Goal: Transaction & Acquisition: Download file/media

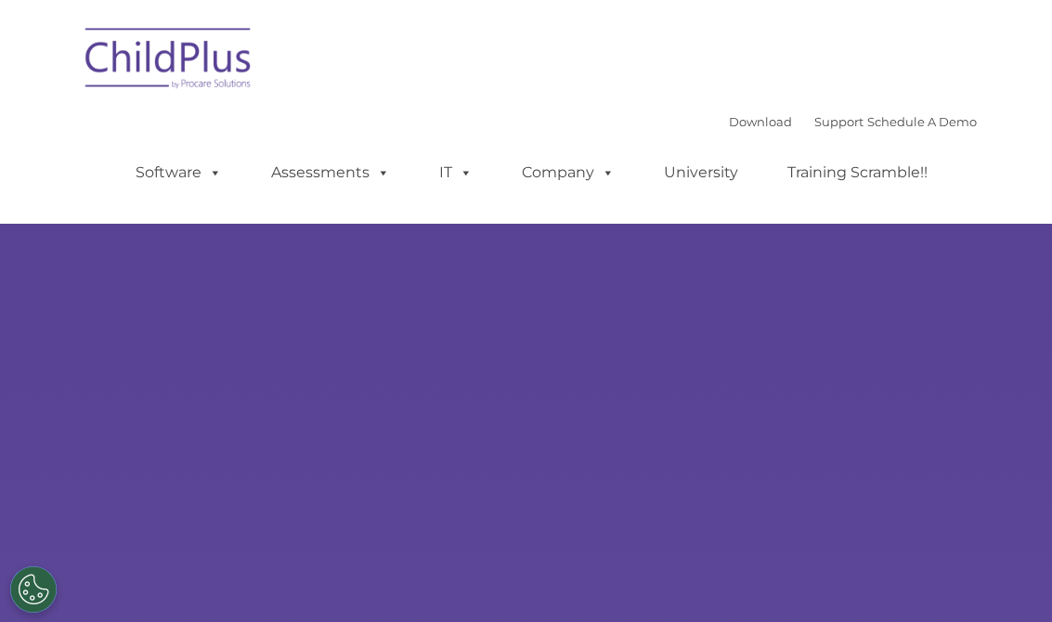
type input ""
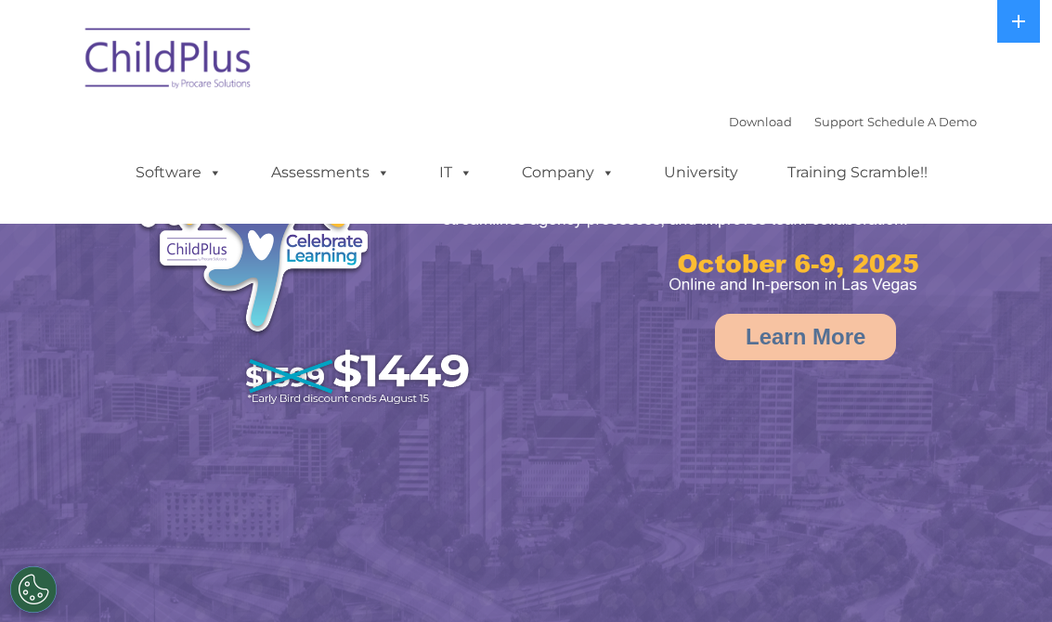
select select "MEDIUM"
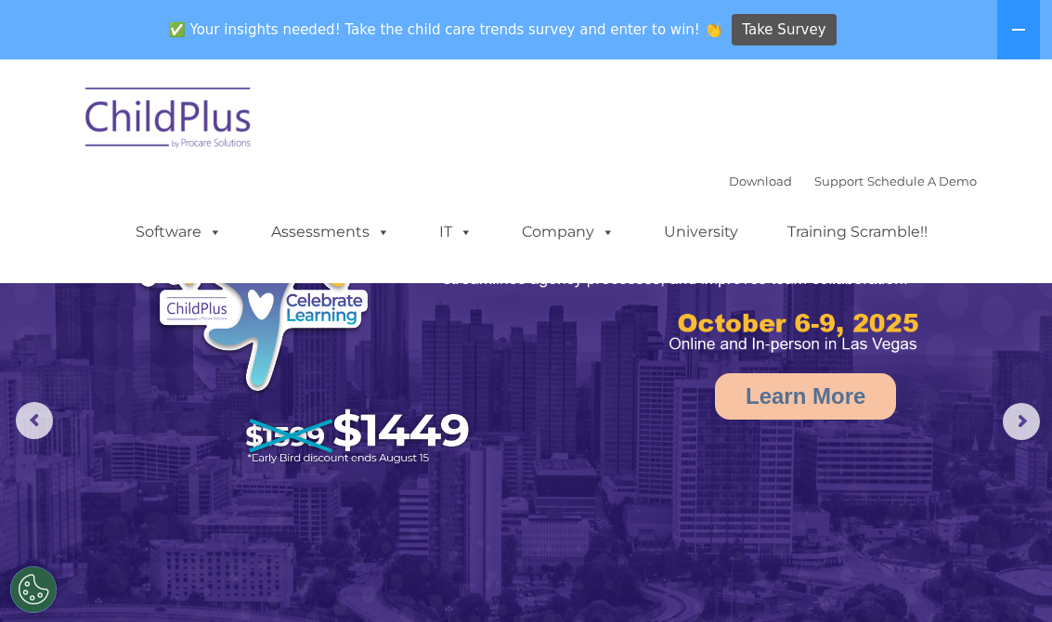
click at [1022, 39] on button at bounding box center [1018, 29] width 43 height 59
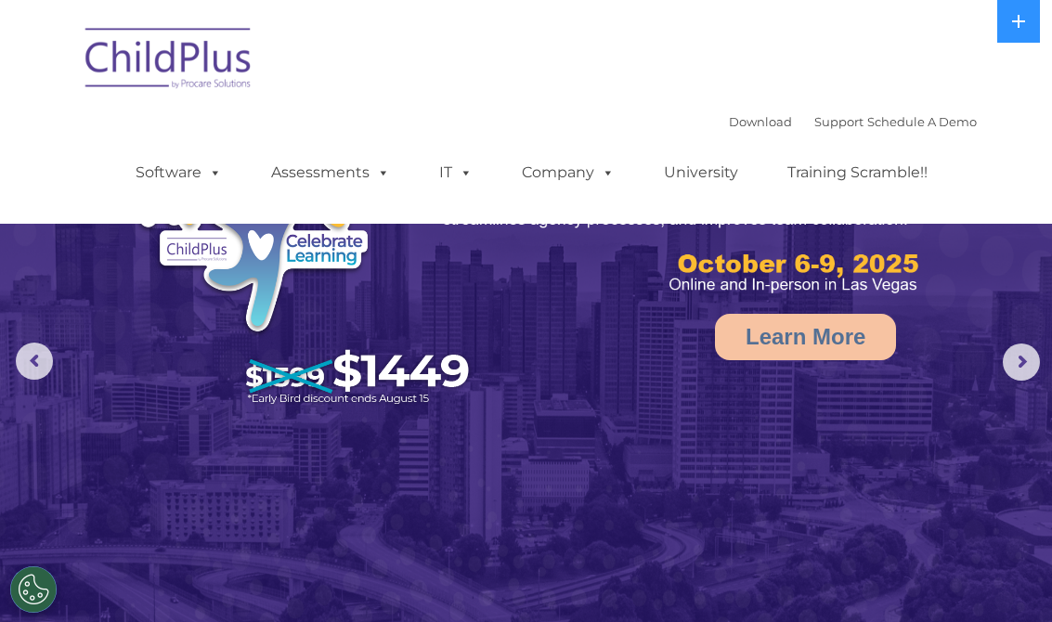
click at [1003, 32] on button at bounding box center [1018, 21] width 43 height 43
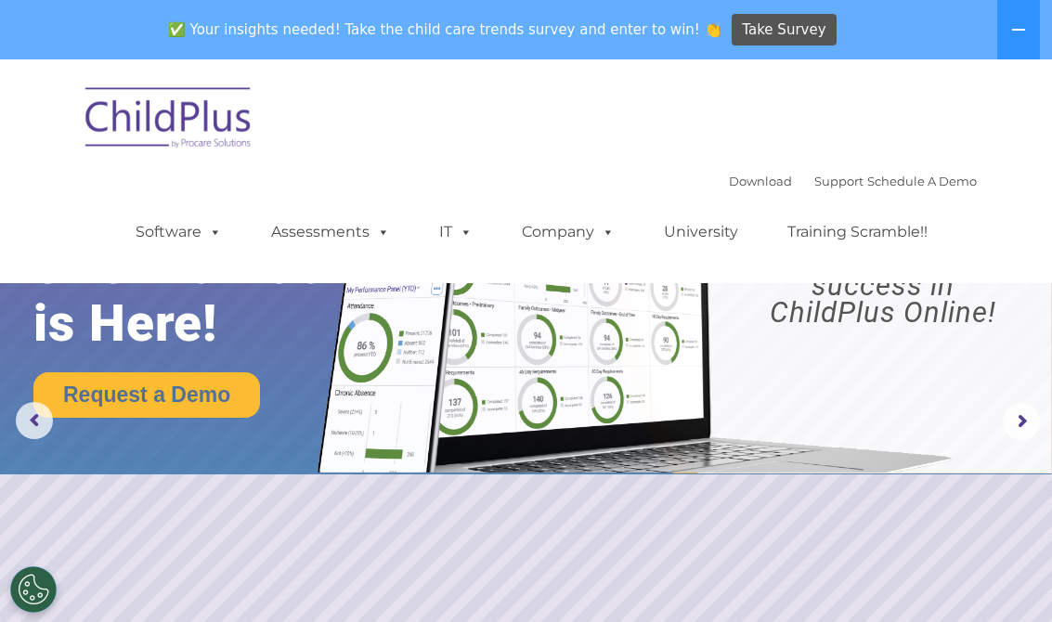
click at [1020, 416] on rs-arrow at bounding box center [1020, 421] width 37 height 37
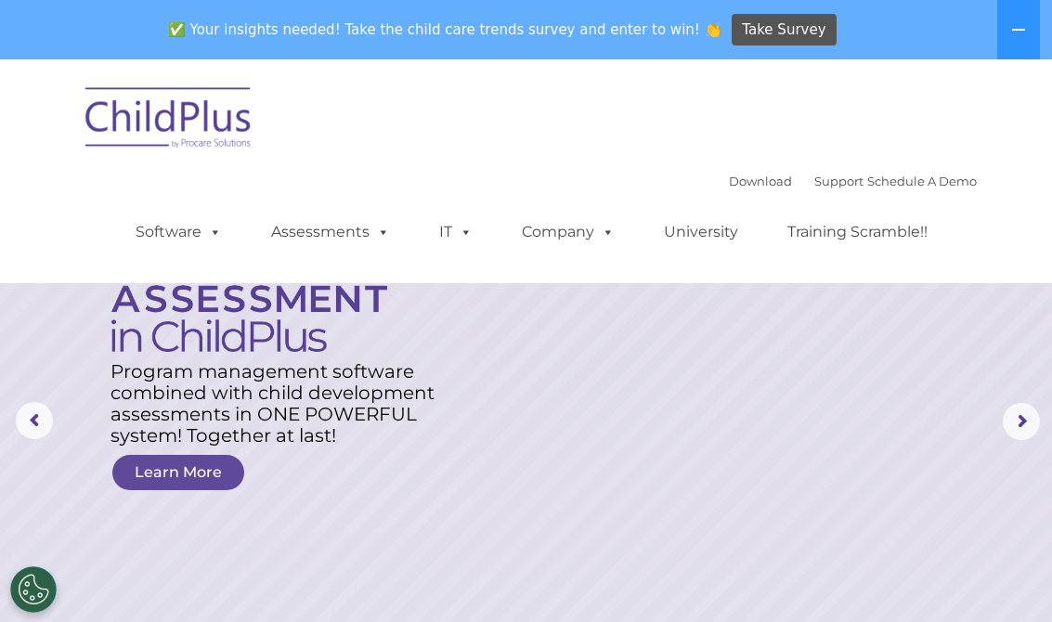
click at [1015, 418] on rs-arrow at bounding box center [1020, 421] width 37 height 37
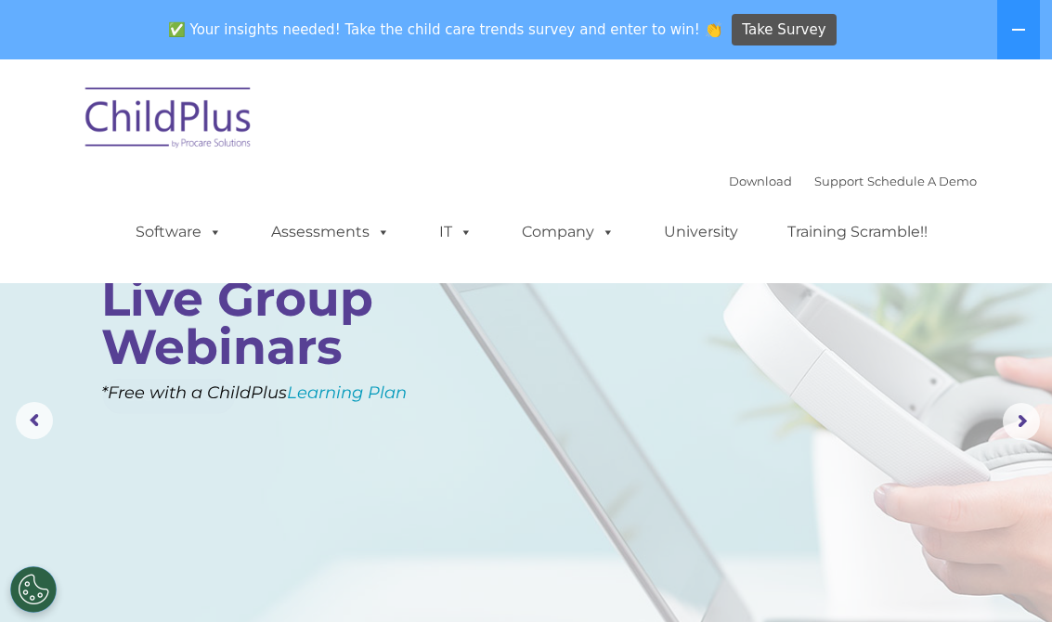
click at [1036, 420] on rs-arrow at bounding box center [1020, 421] width 37 height 37
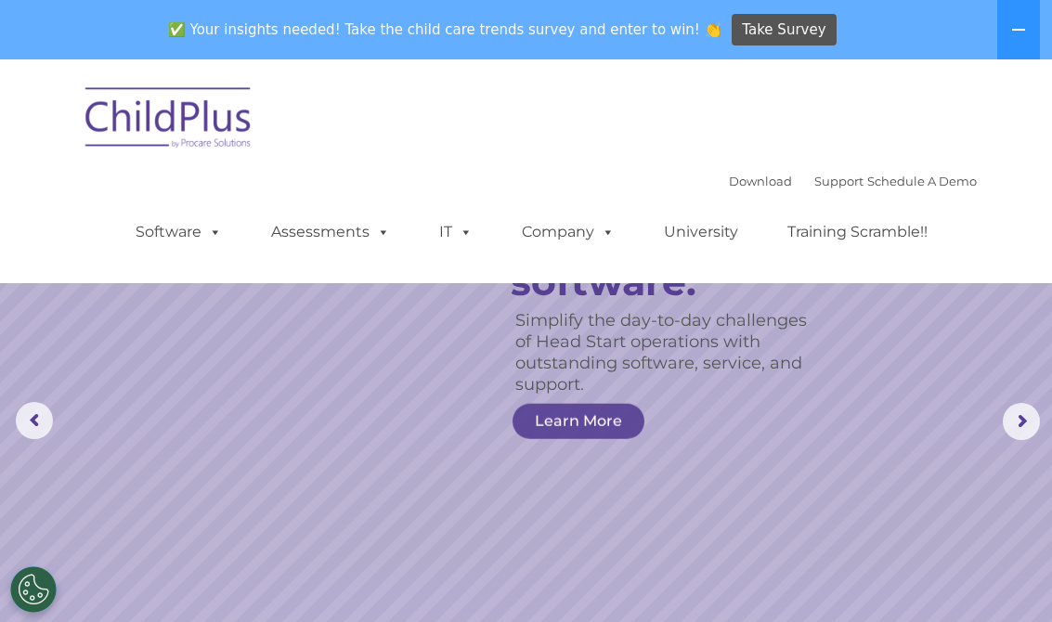
click at [1018, 416] on rs-arrow at bounding box center [1020, 421] width 37 height 37
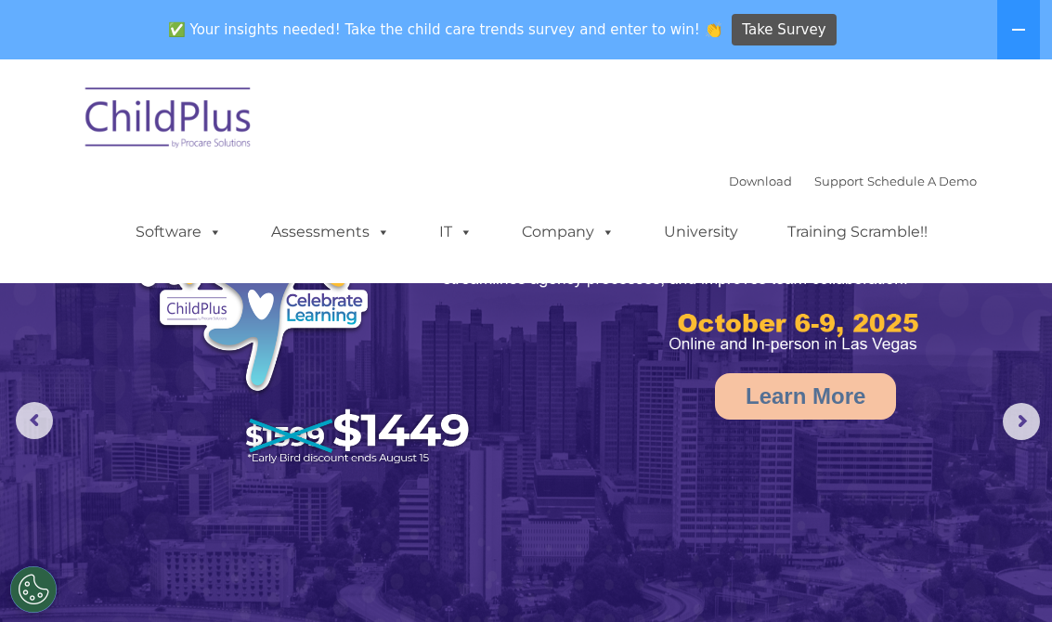
click at [1013, 424] on rs-arrow at bounding box center [1020, 421] width 37 height 37
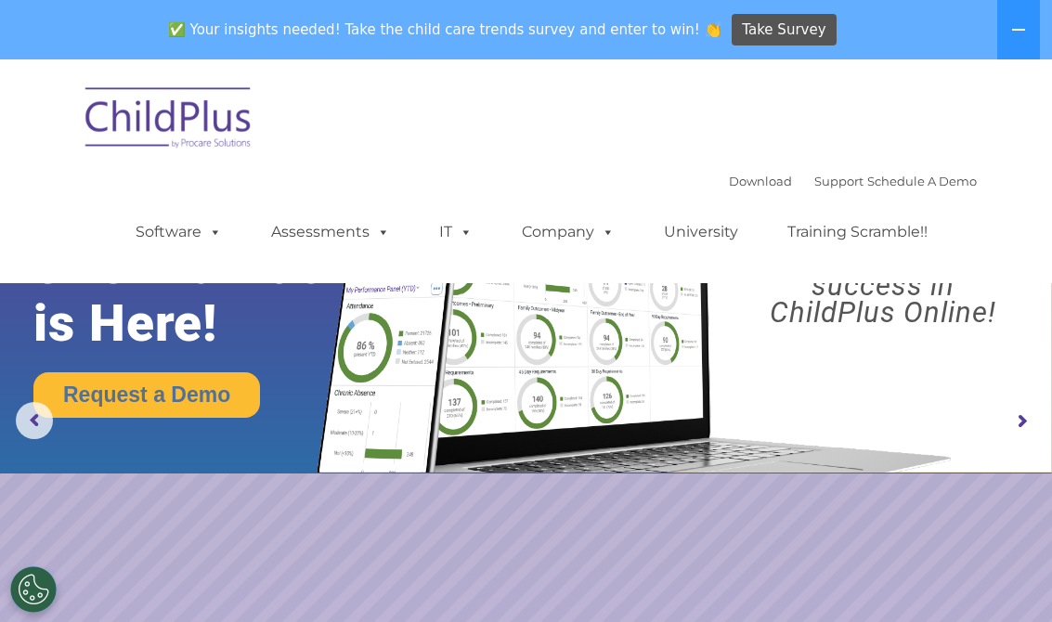
click at [1022, 406] on rs-arrow at bounding box center [1020, 421] width 37 height 37
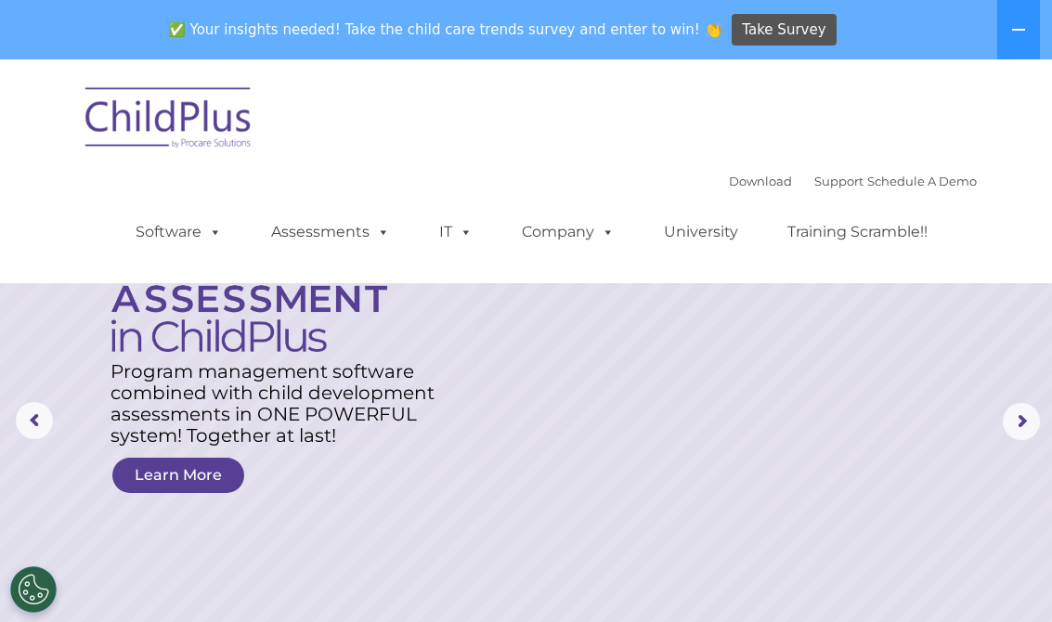
click at [183, 123] on img at bounding box center [169, 120] width 186 height 93
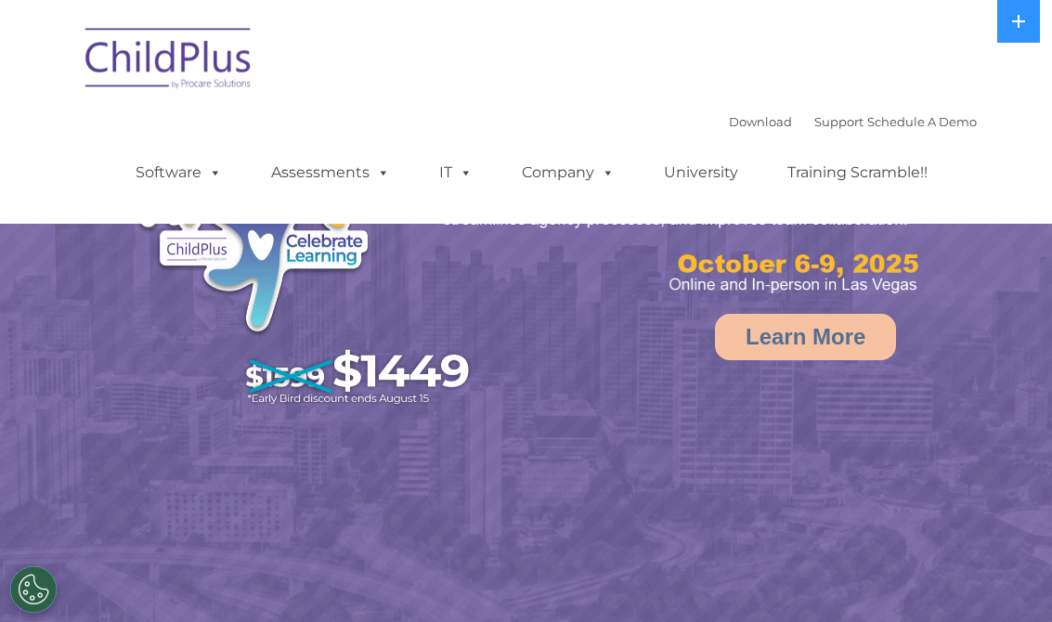
select select "MEDIUM"
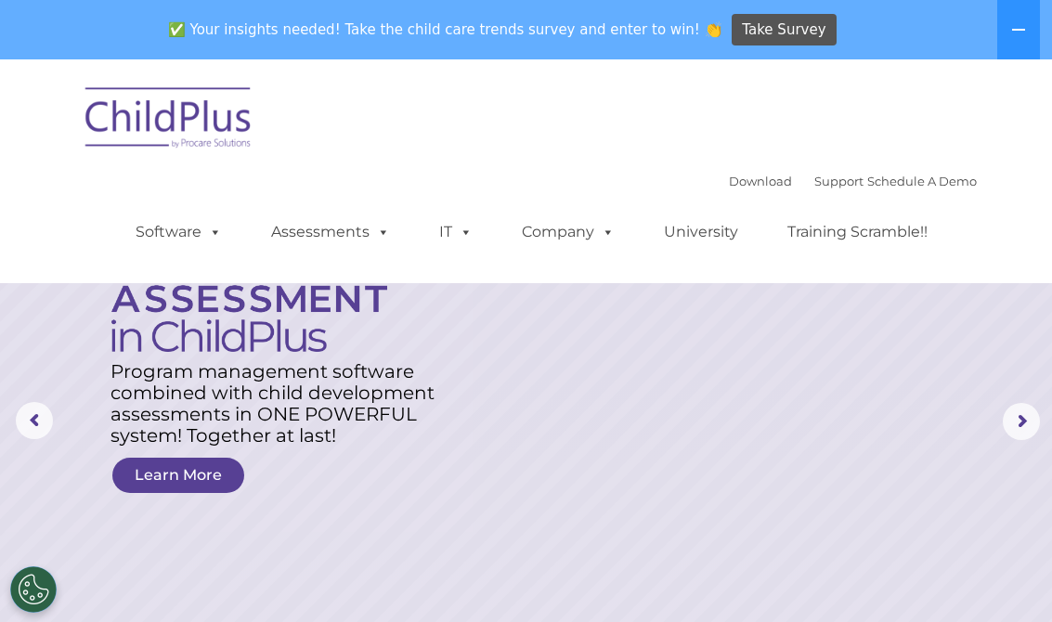
click at [452, 210] on ul "Software ChildPlus: The original and most widely-used Head Start data managemen…" at bounding box center [537, 232] width 878 height 74
click at [452, 235] on span at bounding box center [462, 232] width 20 height 18
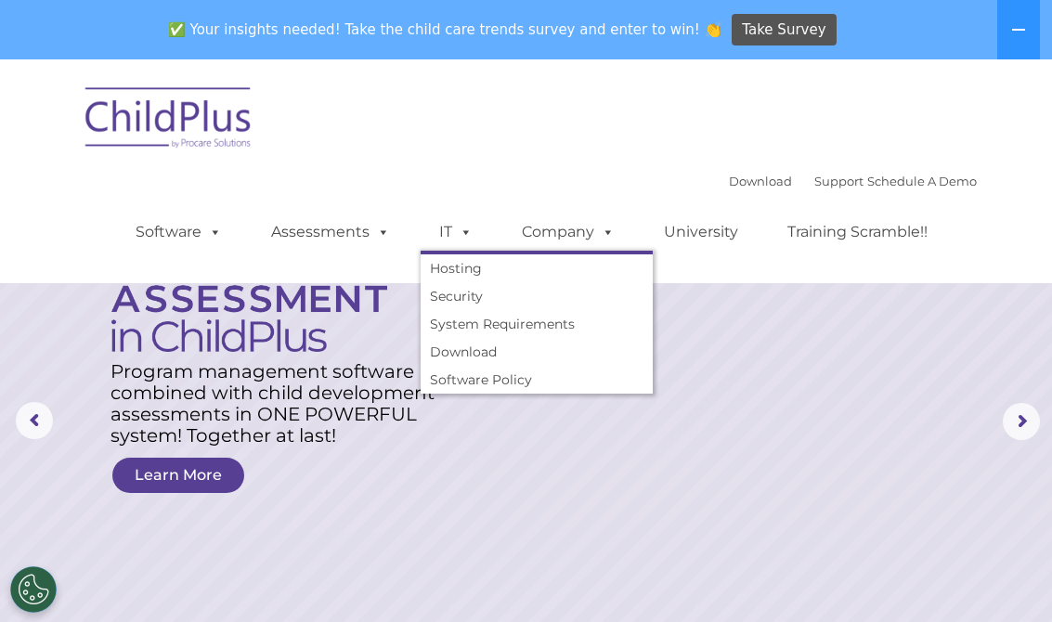
click at [737, 264] on ul "Software ChildPlus: The original and most widely-used Head Start data managemen…" at bounding box center [537, 232] width 878 height 74
click at [729, 174] on link "Download" at bounding box center [760, 181] width 63 height 15
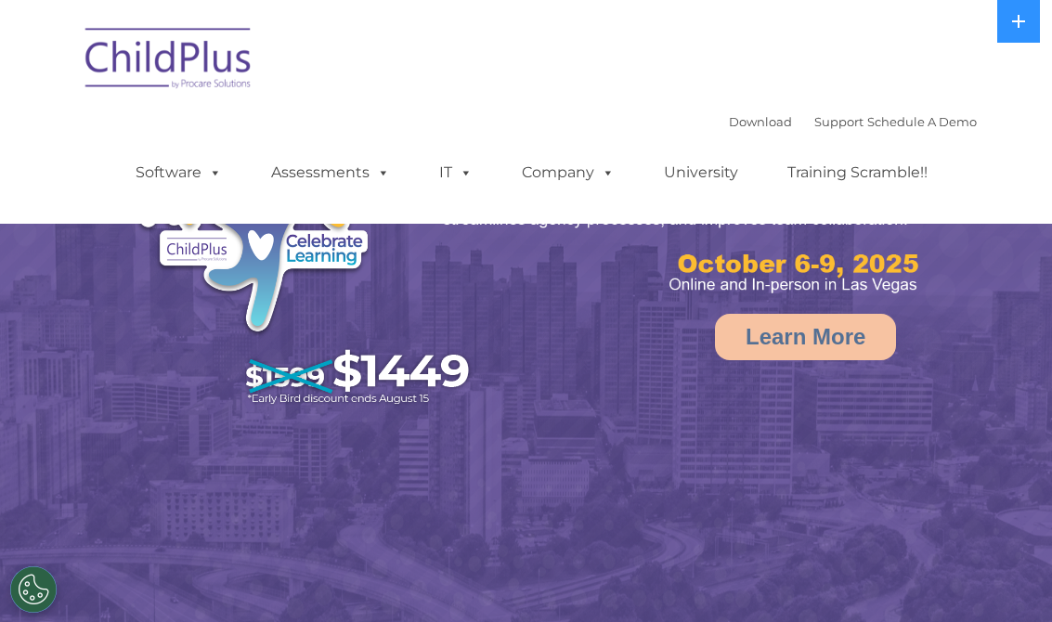
select select "MEDIUM"
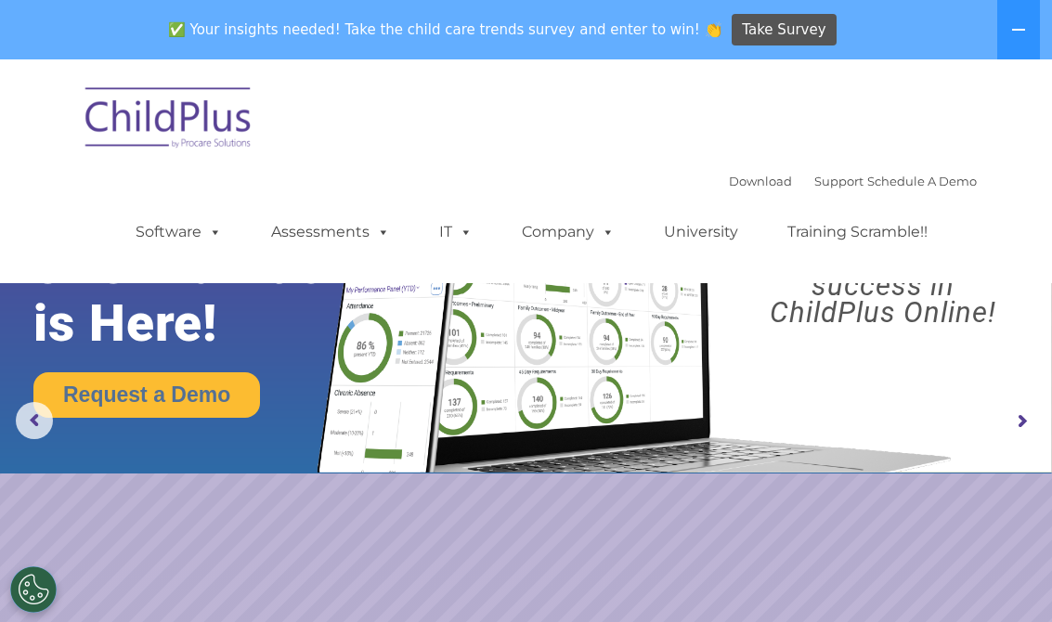
click at [204, 121] on img at bounding box center [169, 120] width 186 height 93
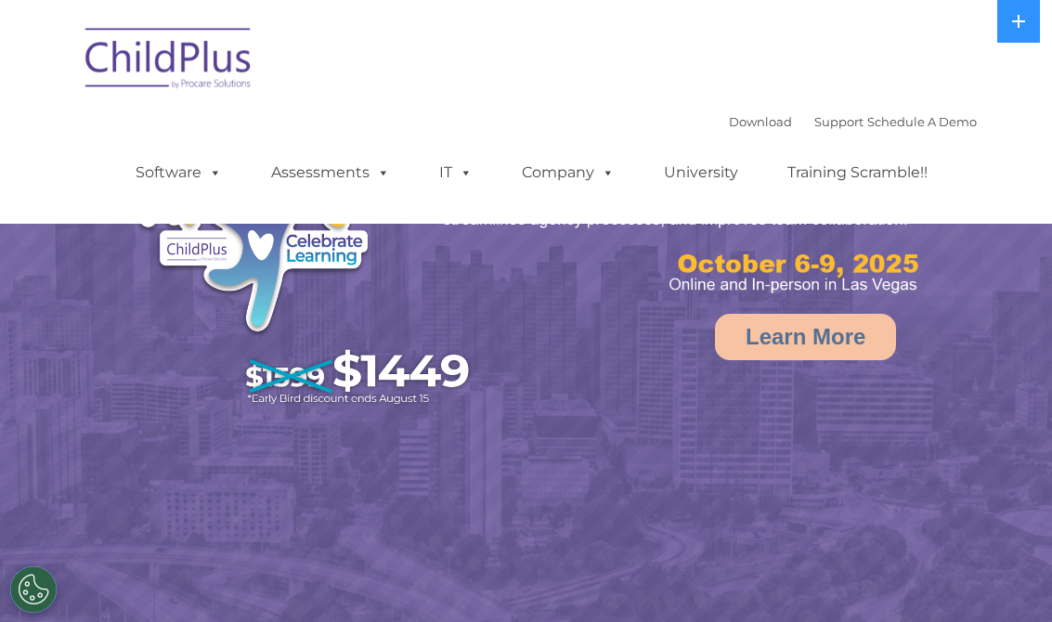
select select "MEDIUM"
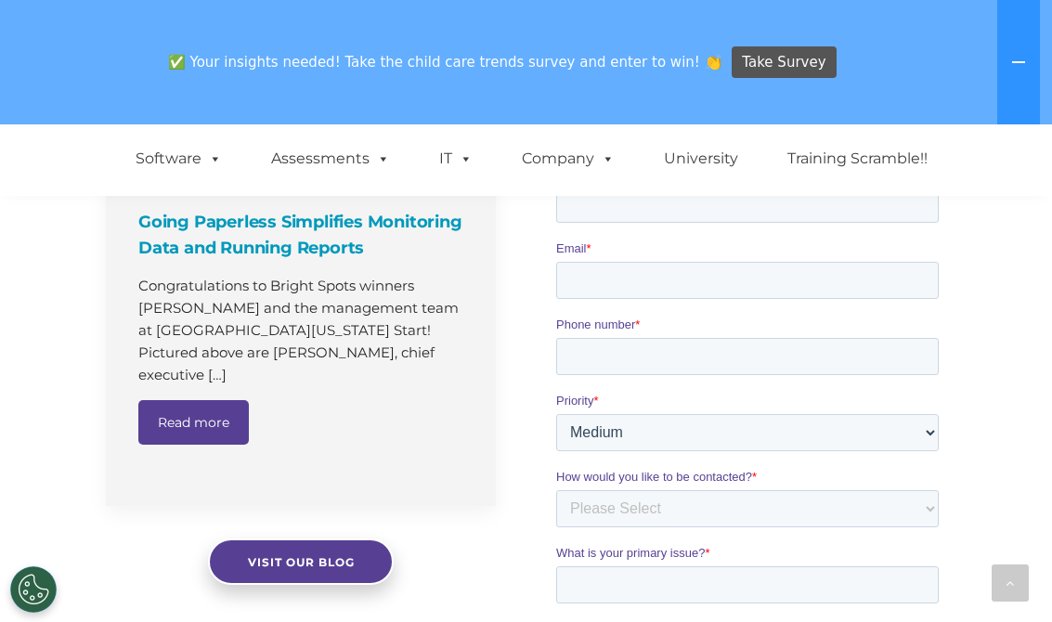
scroll to position [1502, 0]
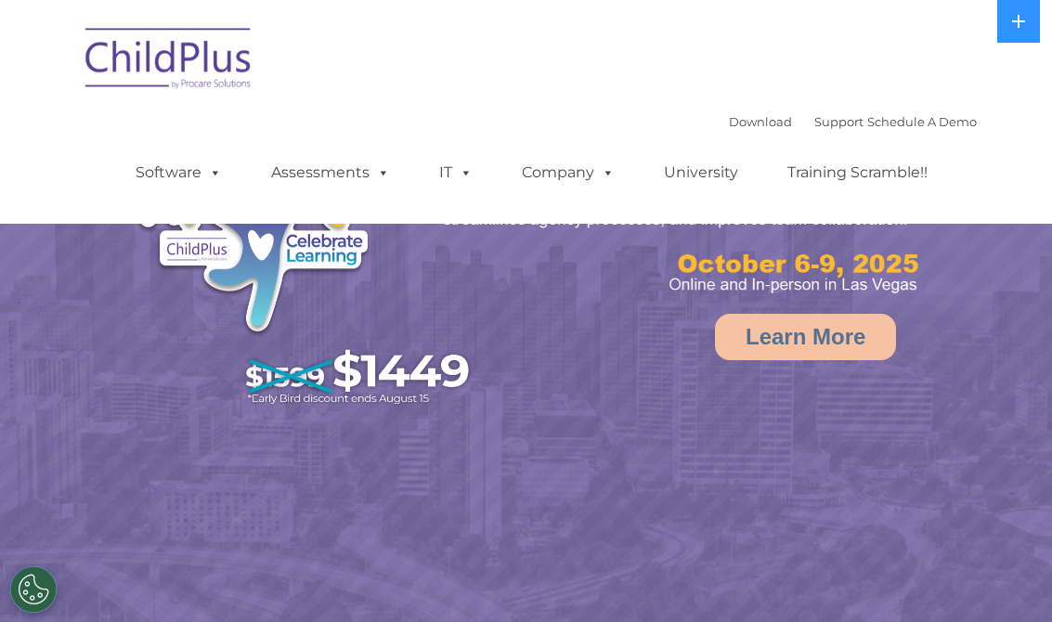
select select "MEDIUM"
